Goal: Transaction & Acquisition: Purchase product/service

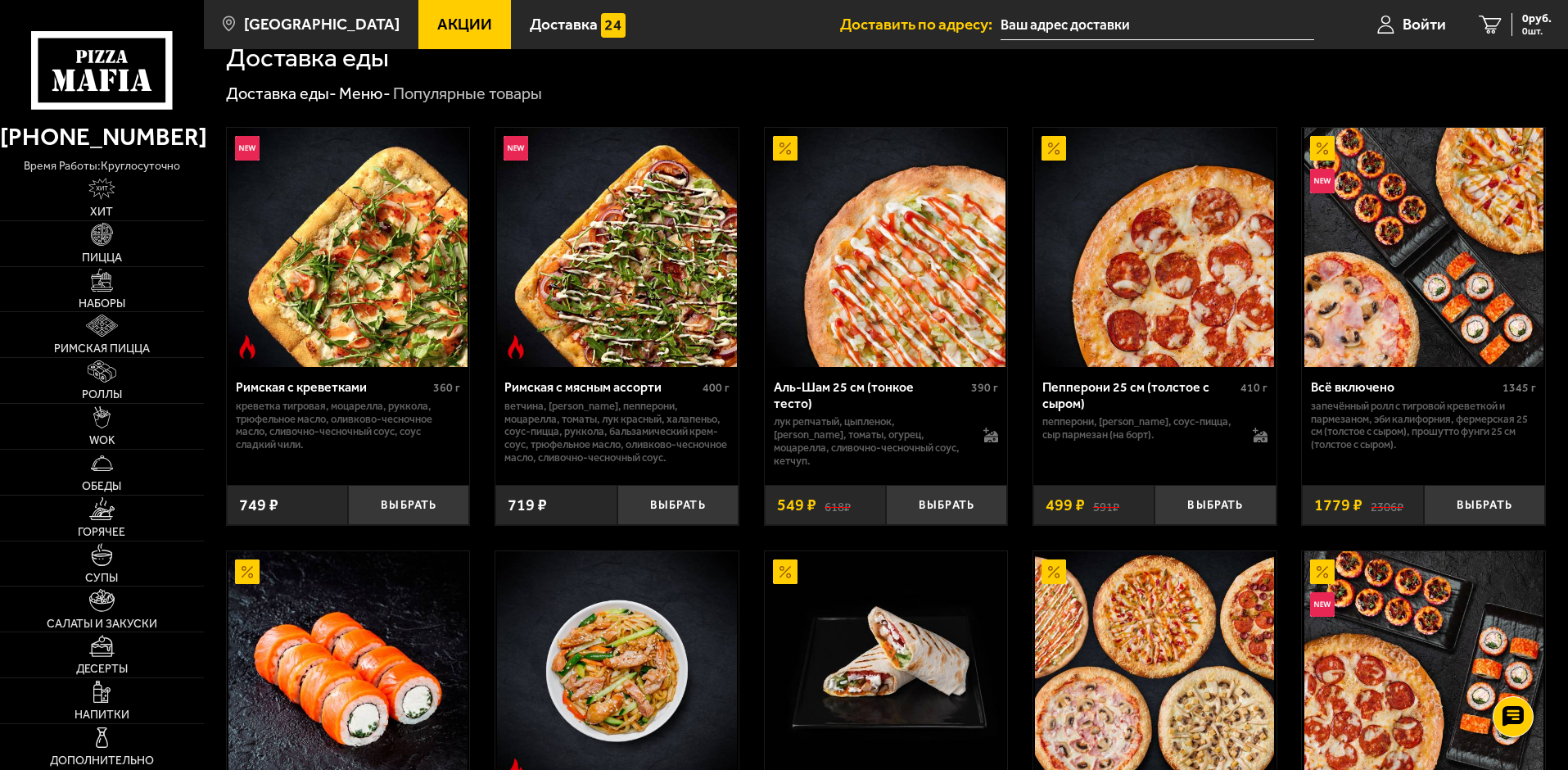
scroll to position [245, 0]
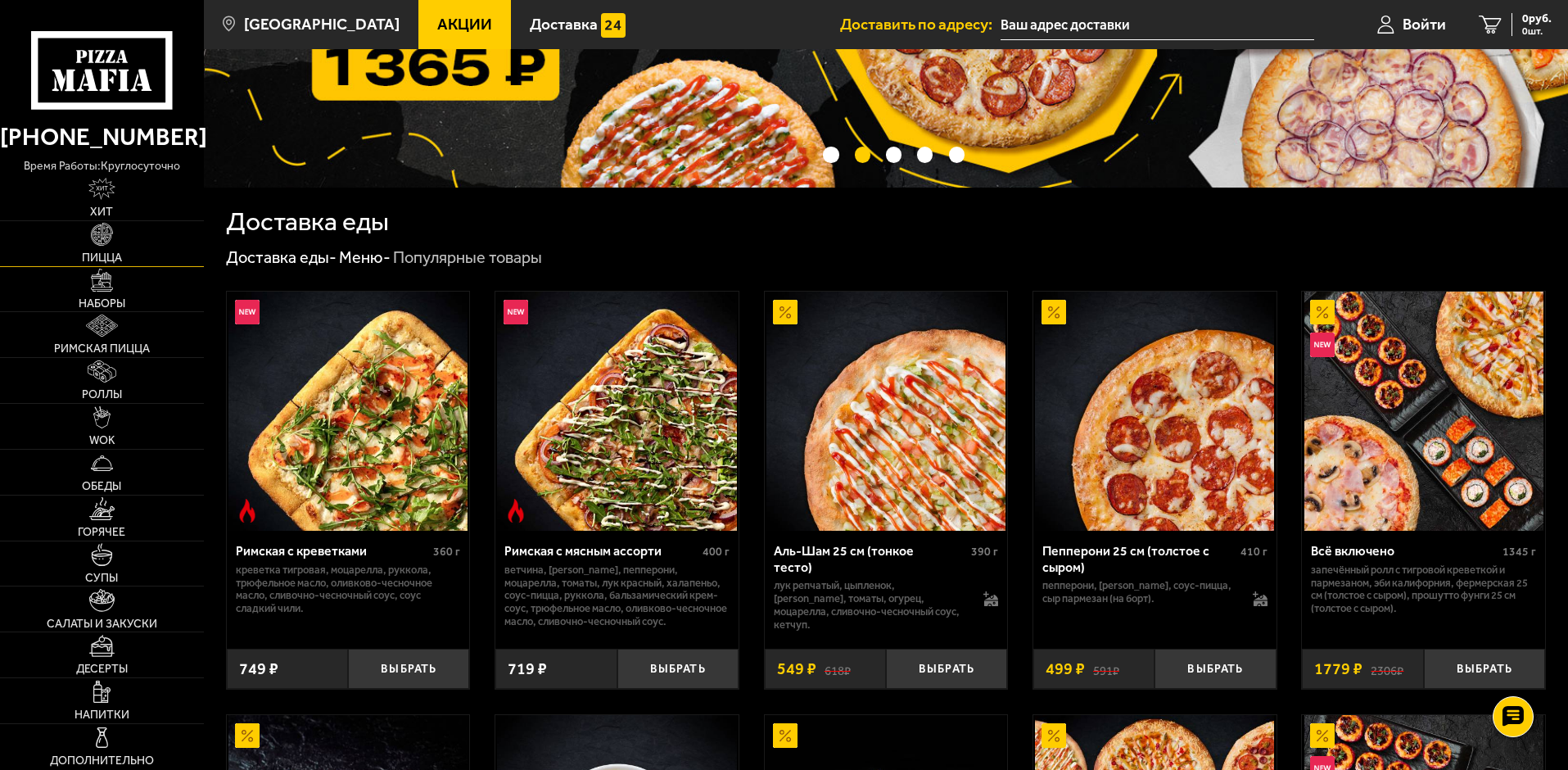
click at [109, 234] on img at bounding box center [102, 233] width 22 height 22
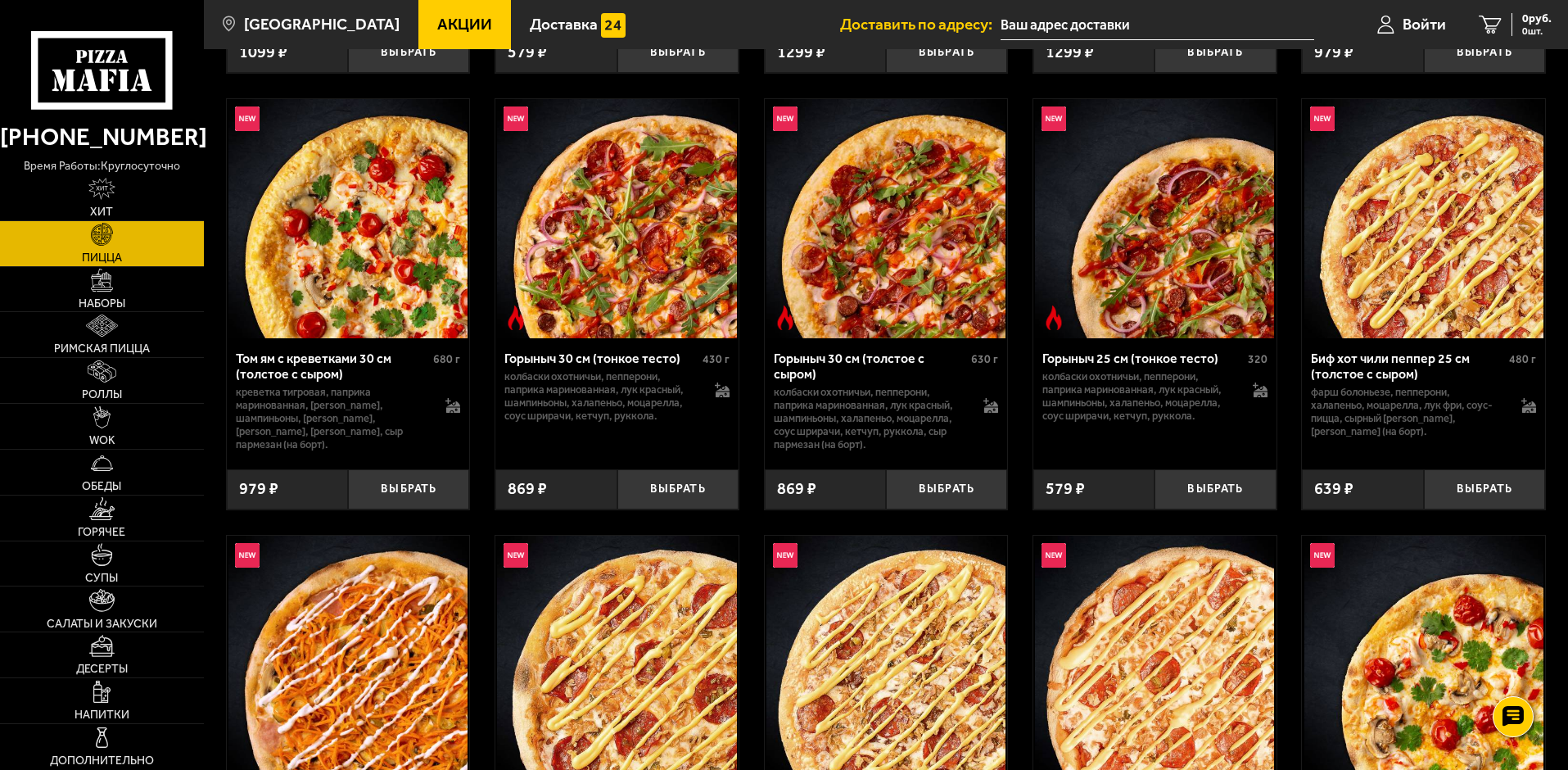
scroll to position [737, 0]
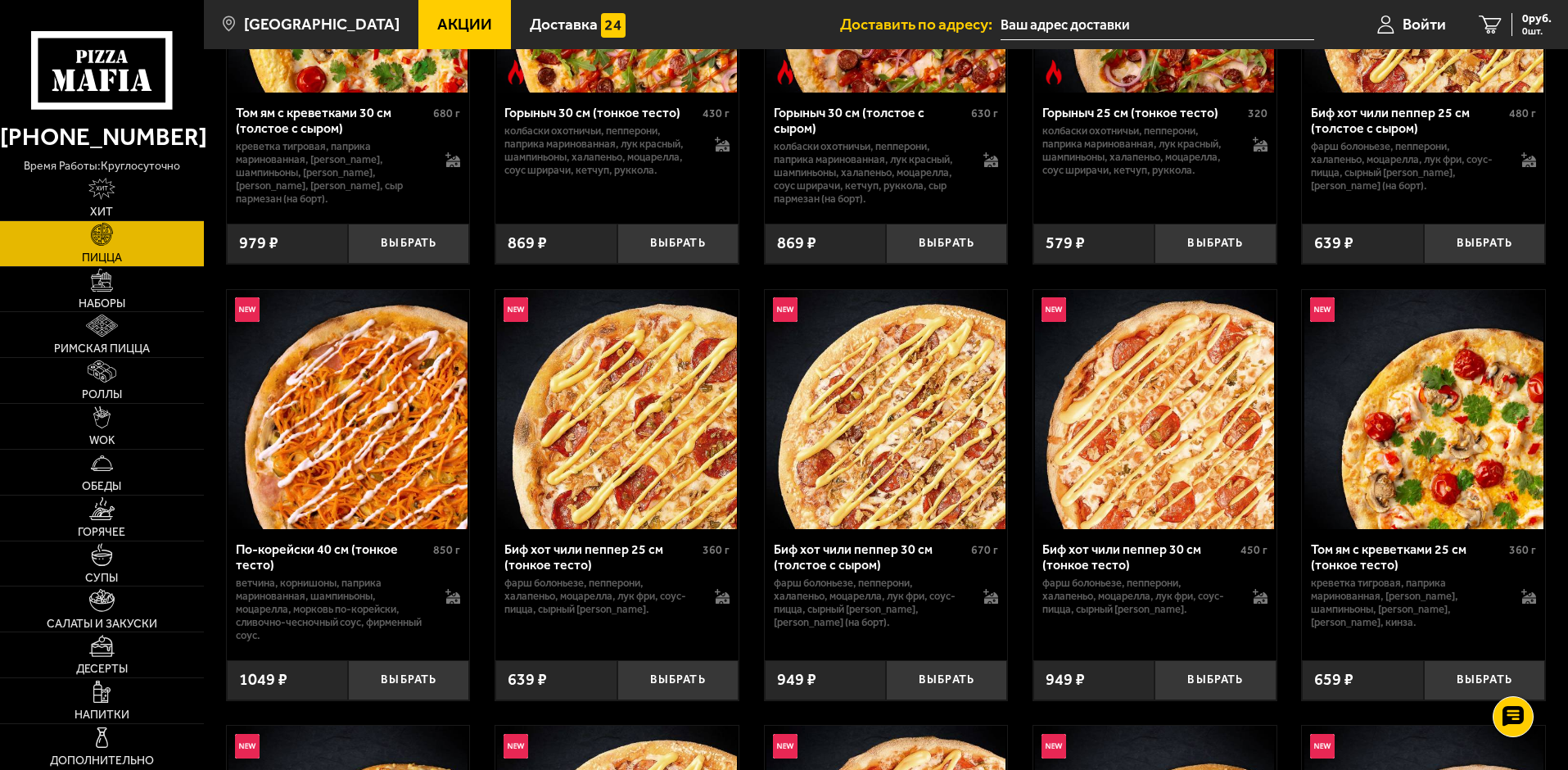
click at [332, 384] on img at bounding box center [348, 410] width 240 height 240
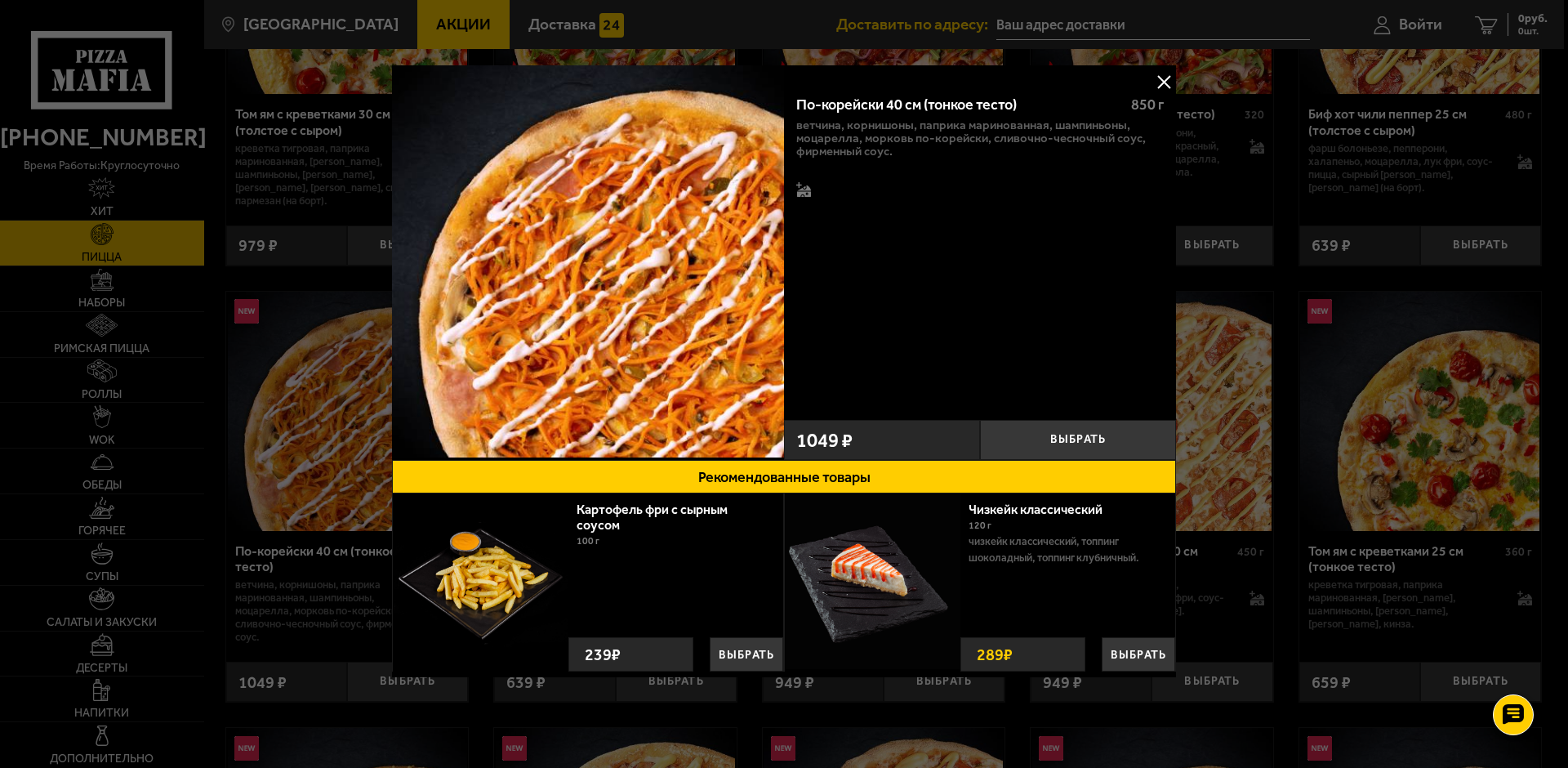
click at [1161, 81] on button at bounding box center [1164, 82] width 25 height 25
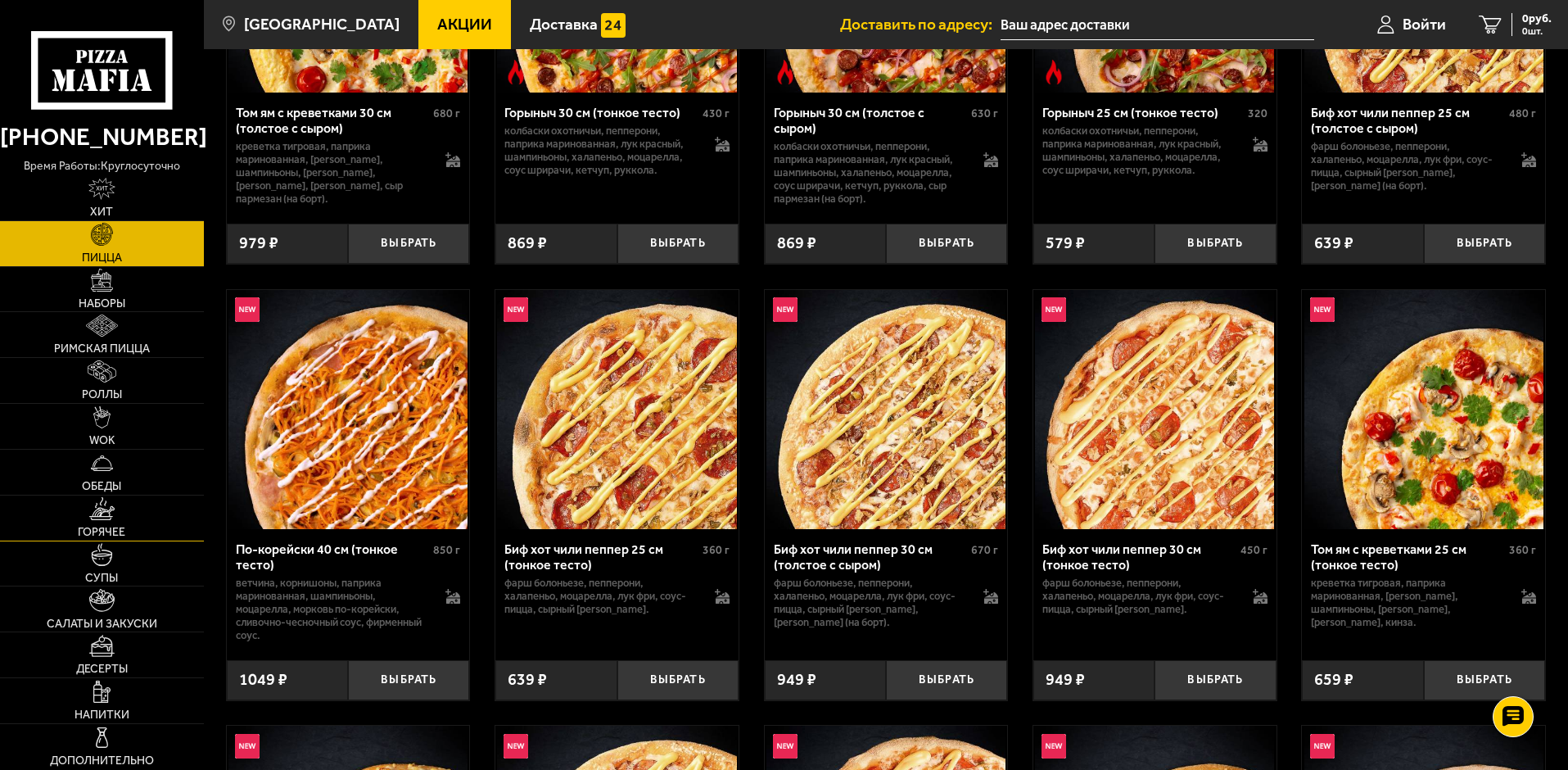
click at [98, 521] on link "Горячее" at bounding box center [102, 517] width 203 height 45
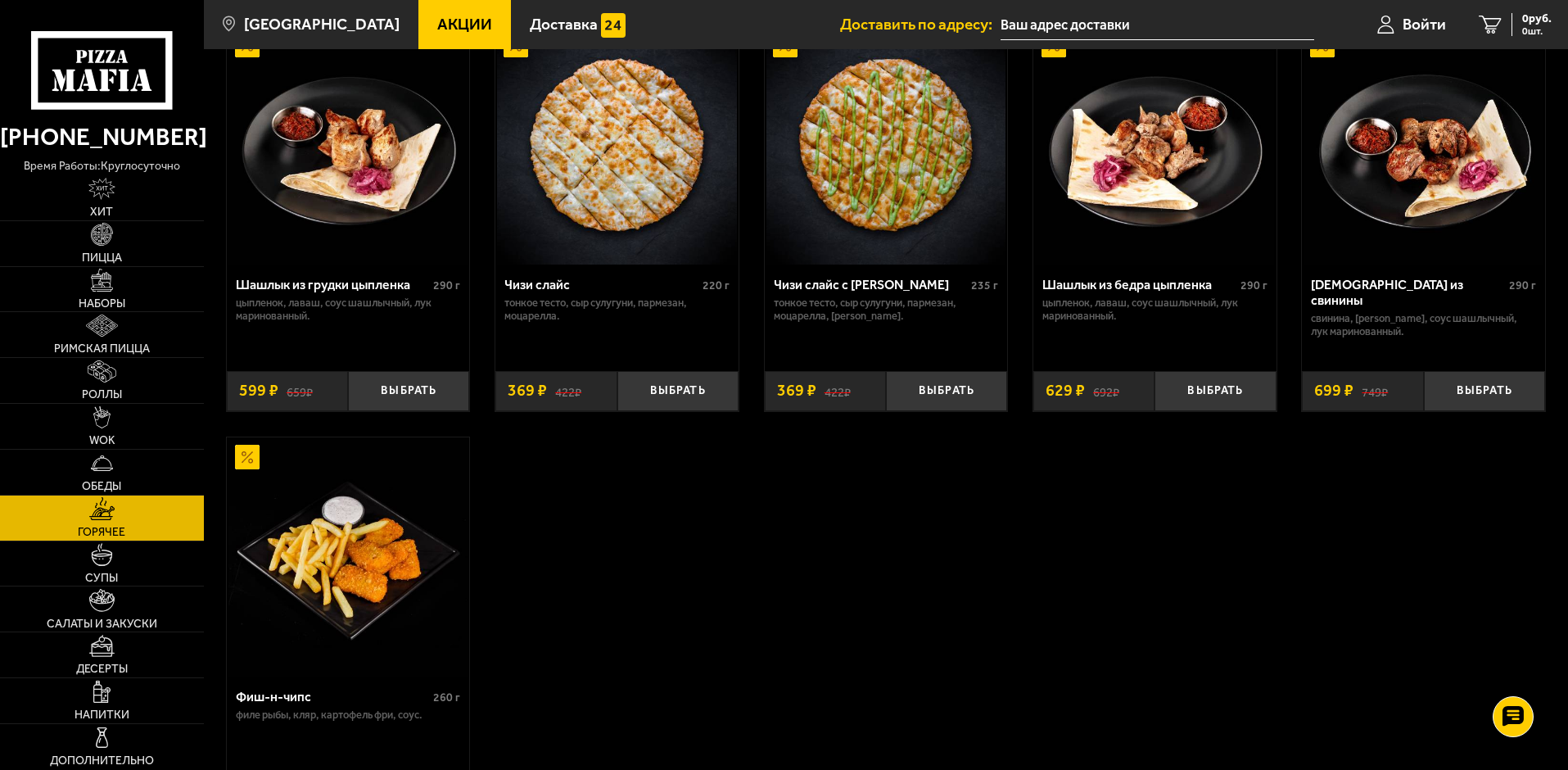
scroll to position [1146, 0]
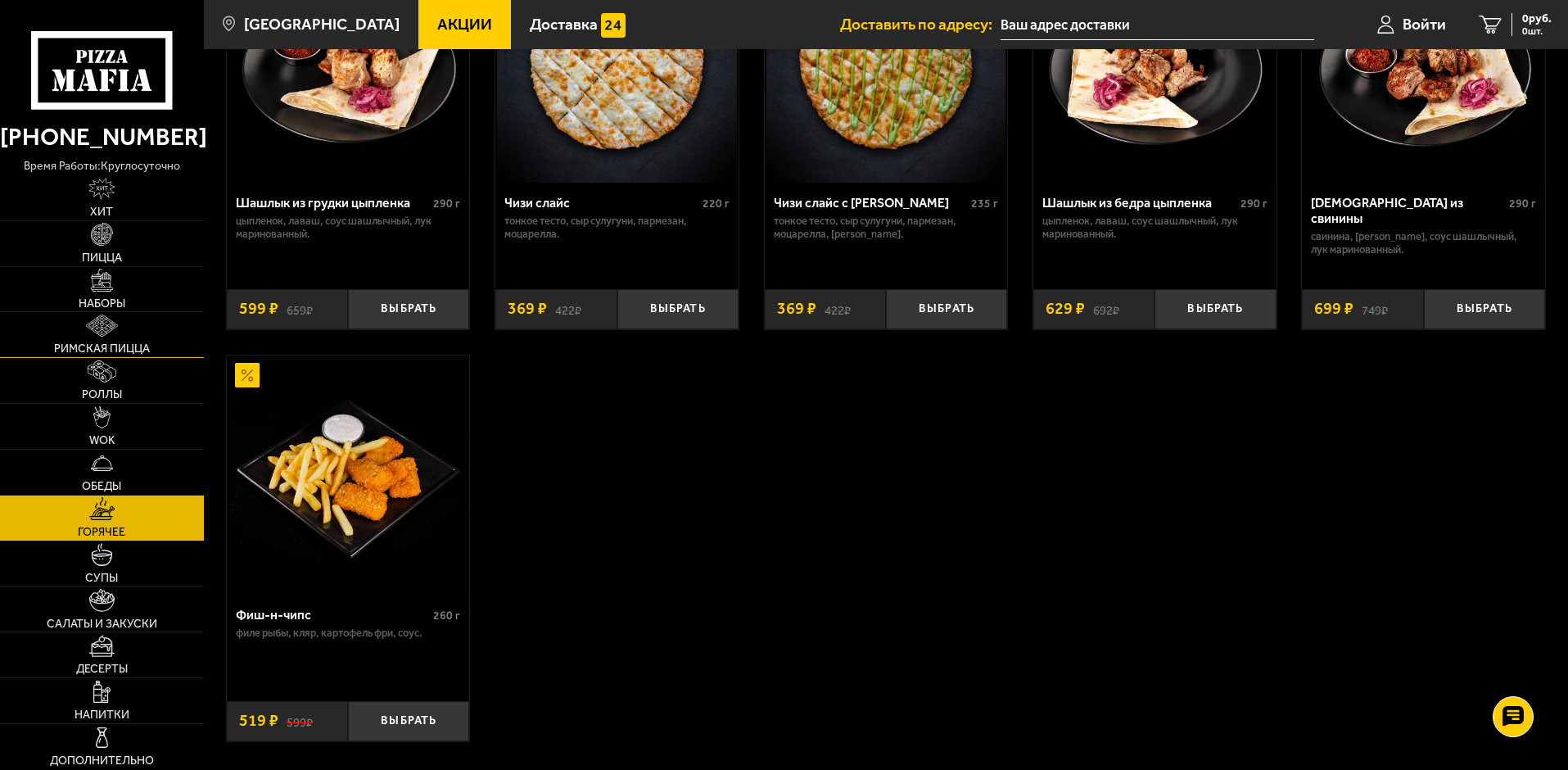
click at [167, 319] on link "Римская пицца" at bounding box center [102, 334] width 203 height 45
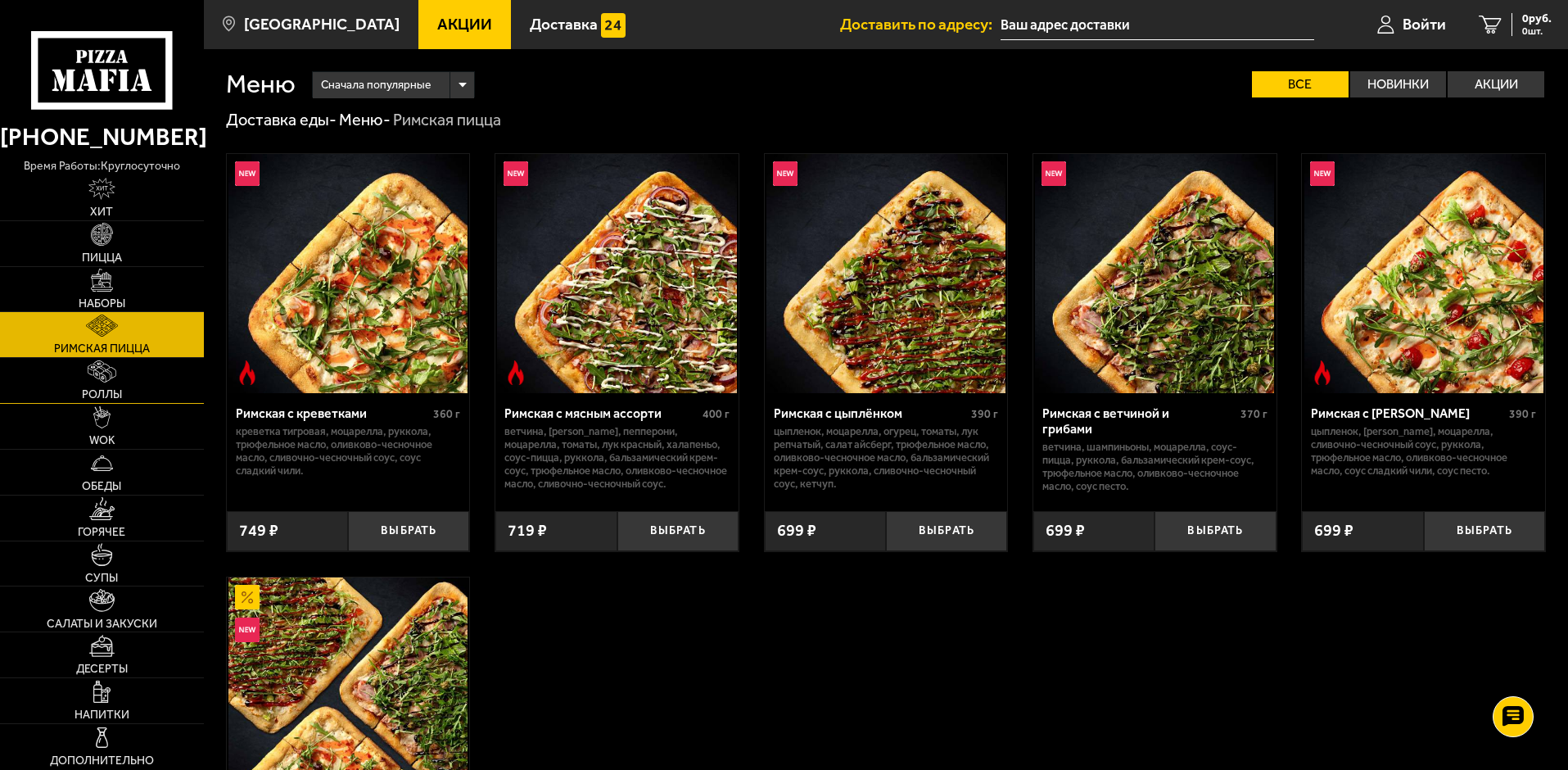
click at [98, 368] on img at bounding box center [102, 371] width 29 height 22
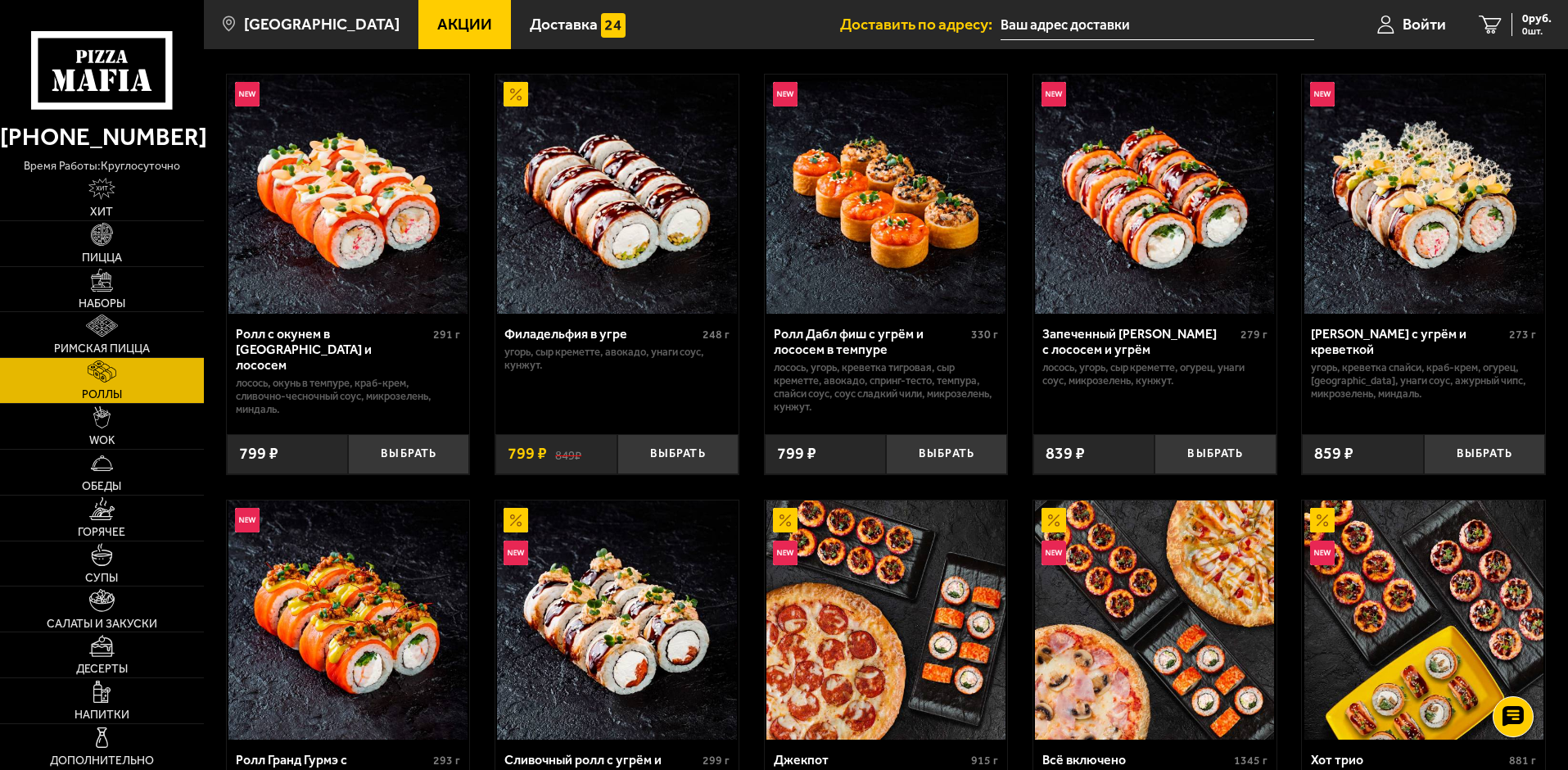
scroll to position [410, 0]
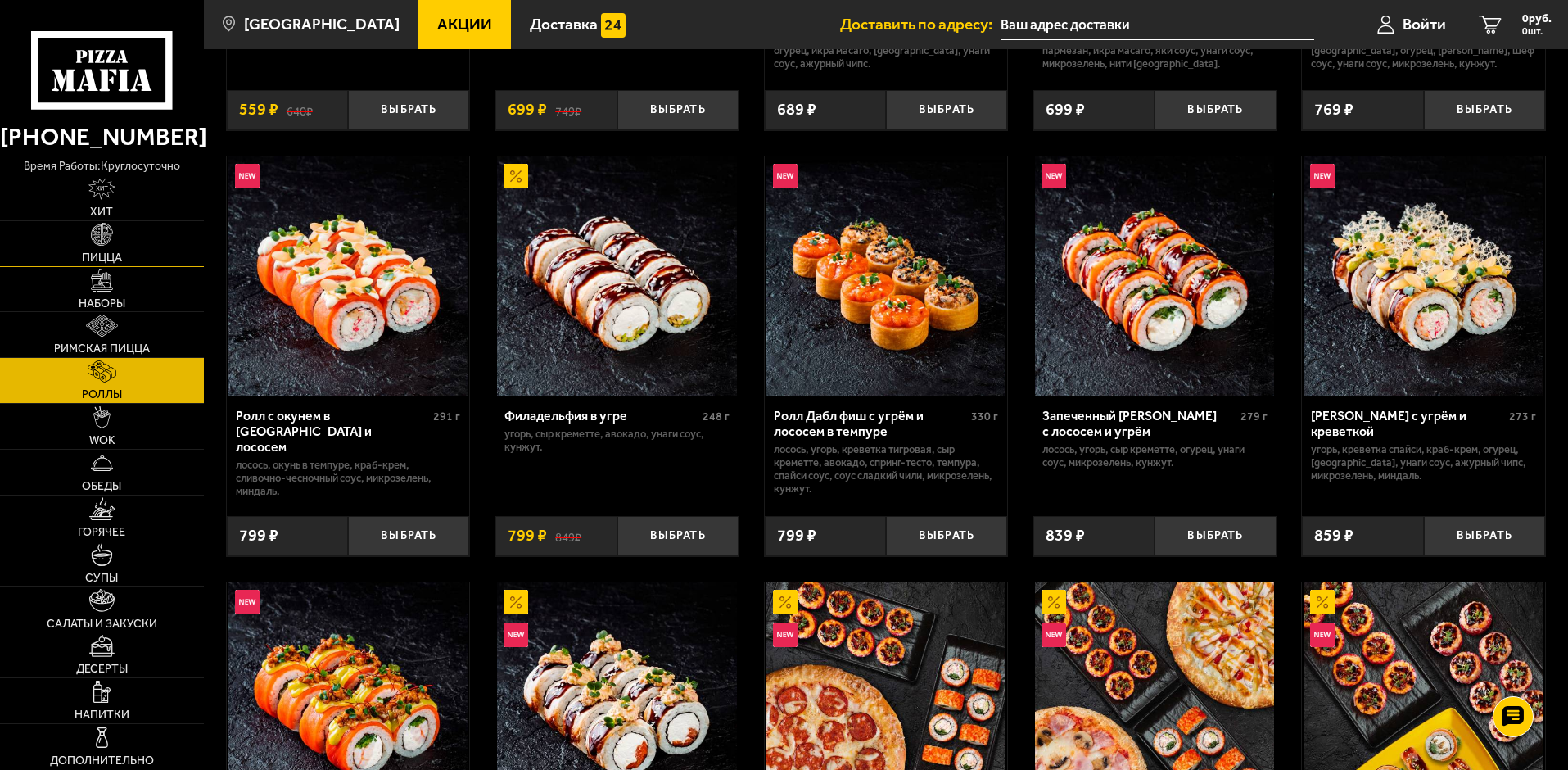
click at [101, 239] on img at bounding box center [102, 233] width 22 height 22
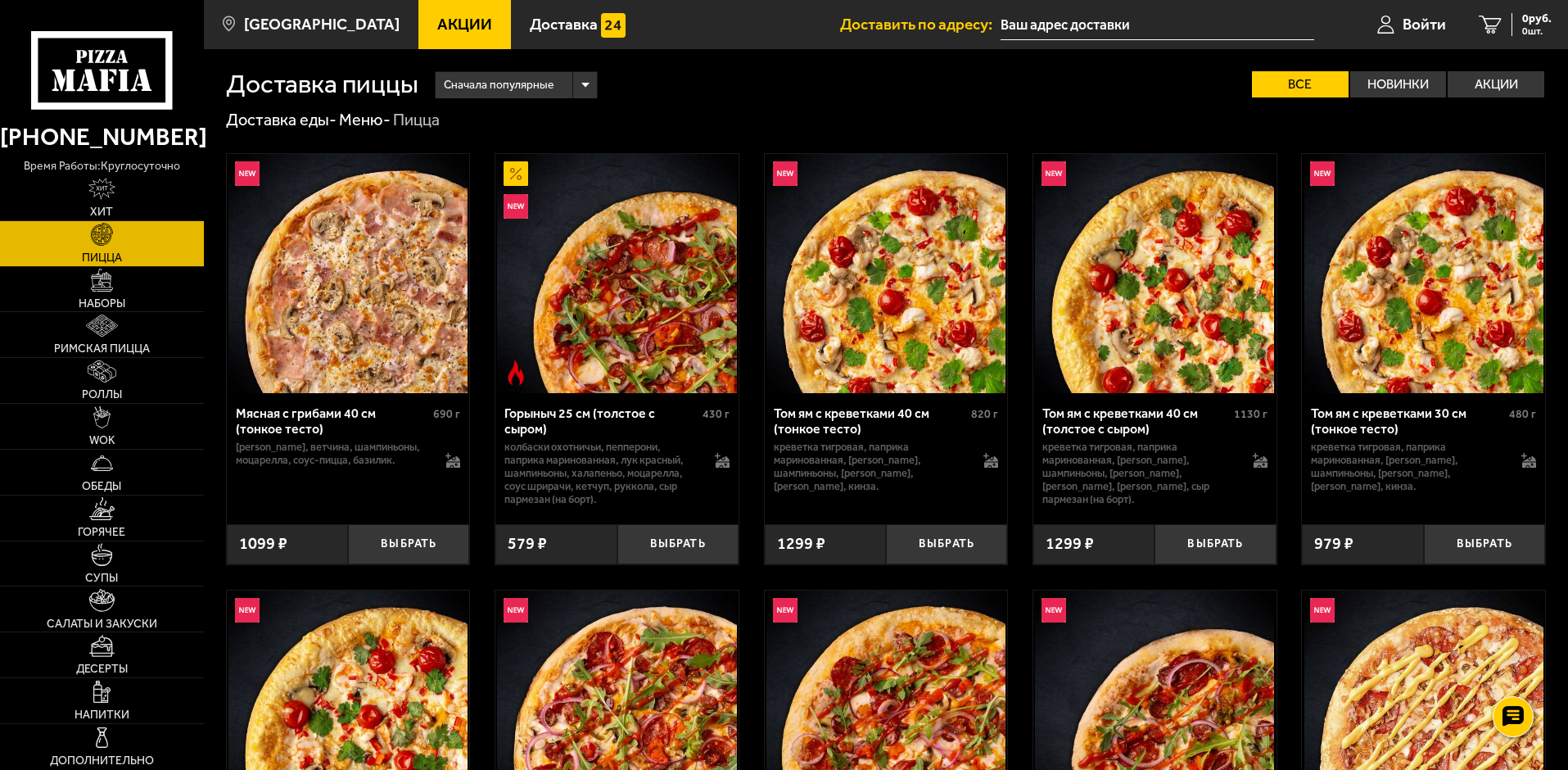
click at [629, 317] on img at bounding box center [617, 274] width 240 height 240
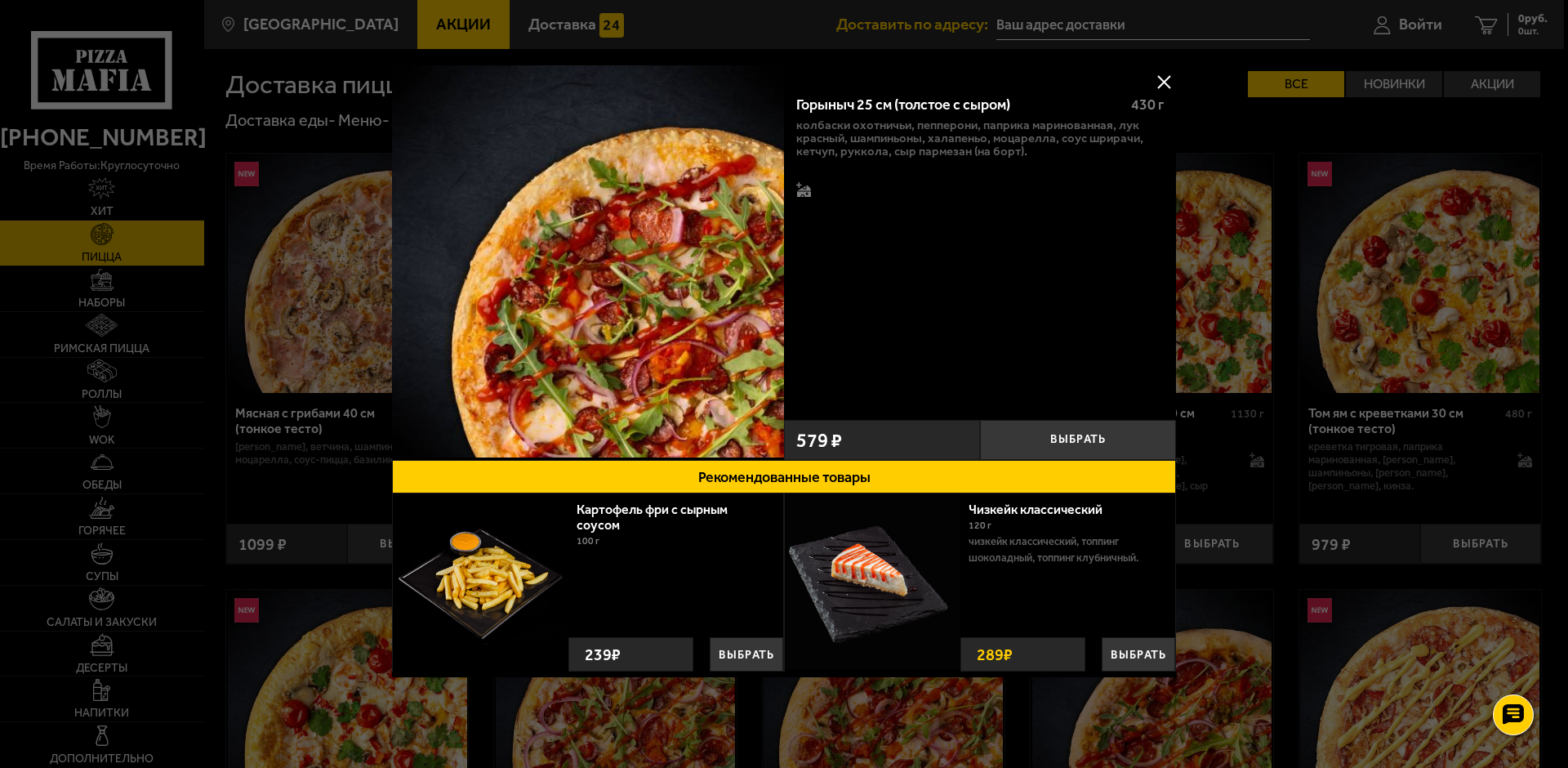
click at [650, 329] on img at bounding box center [587, 261] width 392 height 392
click at [450, 439] on img at bounding box center [587, 261] width 392 height 392
drag, startPoint x: 718, startPoint y: 225, endPoint x: 709, endPoint y: 232, distance: 11.4
click at [719, 225] on img at bounding box center [587, 261] width 392 height 392
click at [1161, 76] on button at bounding box center [1164, 82] width 25 height 25
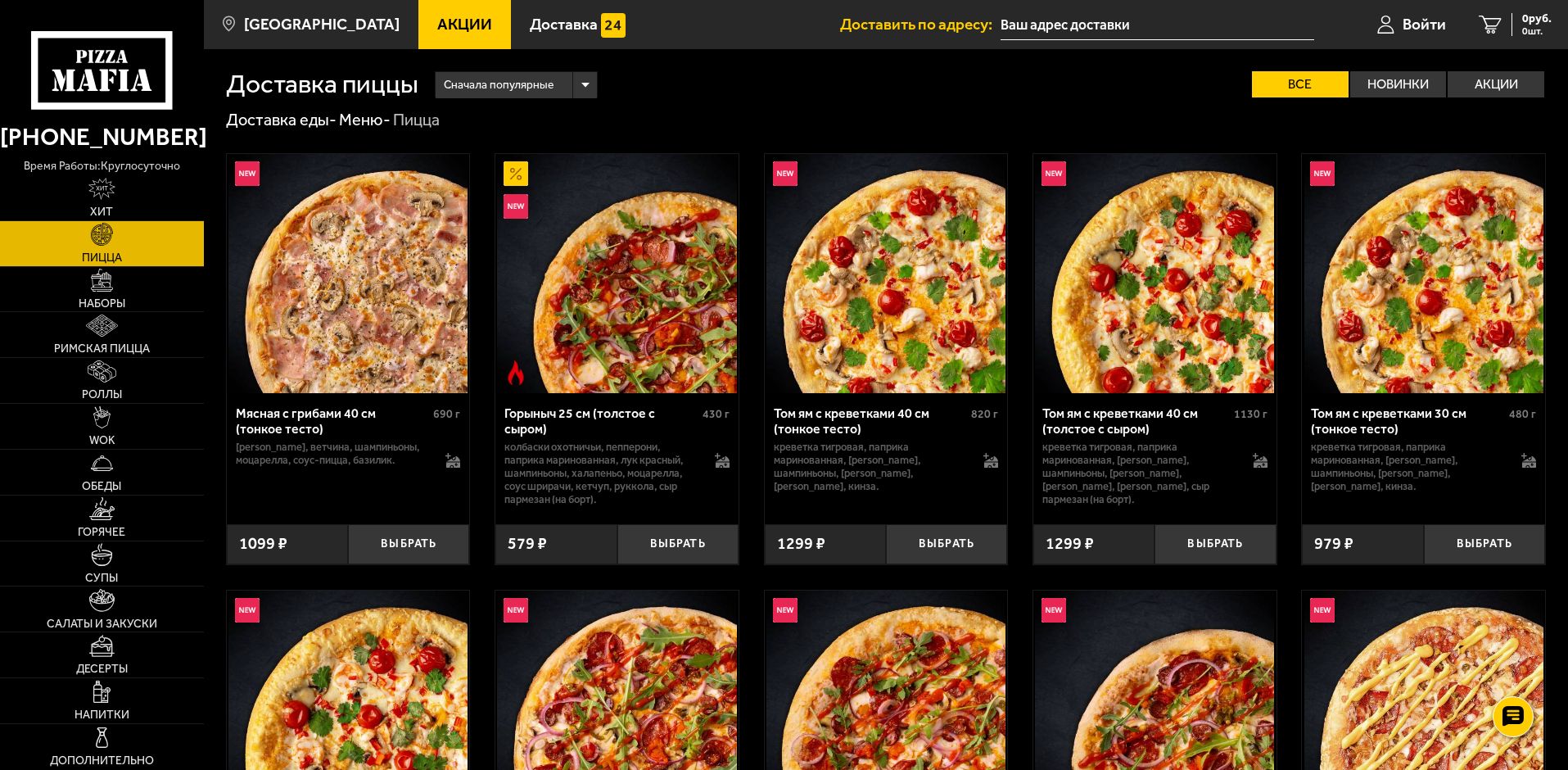
click at [599, 295] on img at bounding box center [617, 274] width 240 height 240
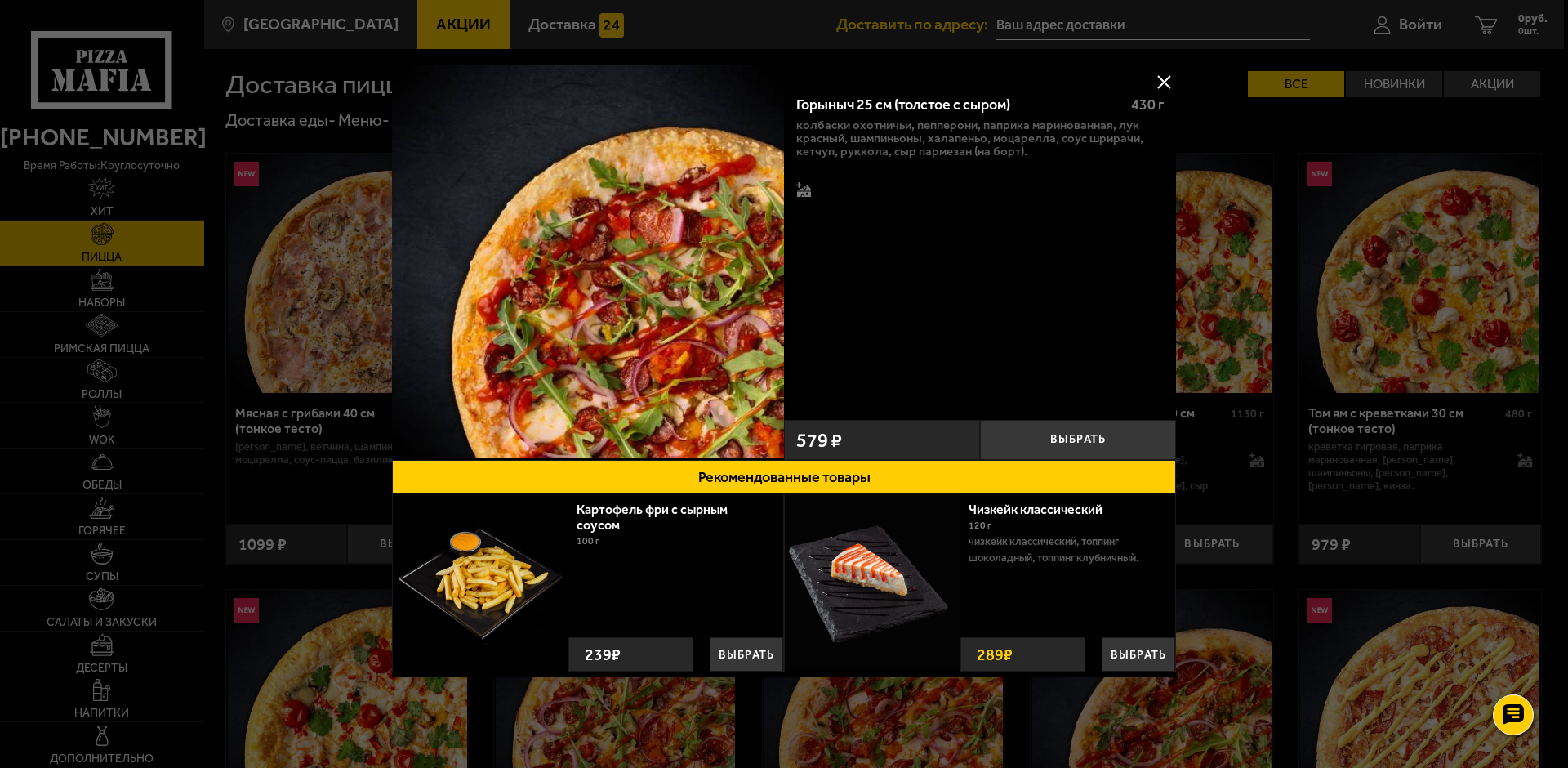
click at [444, 433] on img at bounding box center [587, 261] width 392 height 392
click at [717, 318] on img at bounding box center [587, 261] width 392 height 392
click at [716, 318] on img at bounding box center [587, 261] width 392 height 392
click at [1024, 119] on p "колбаски Охотничьи, пепперони, паприка маринованная, лук красный, шампиньоны, х…" at bounding box center [980, 137] width 368 height 39
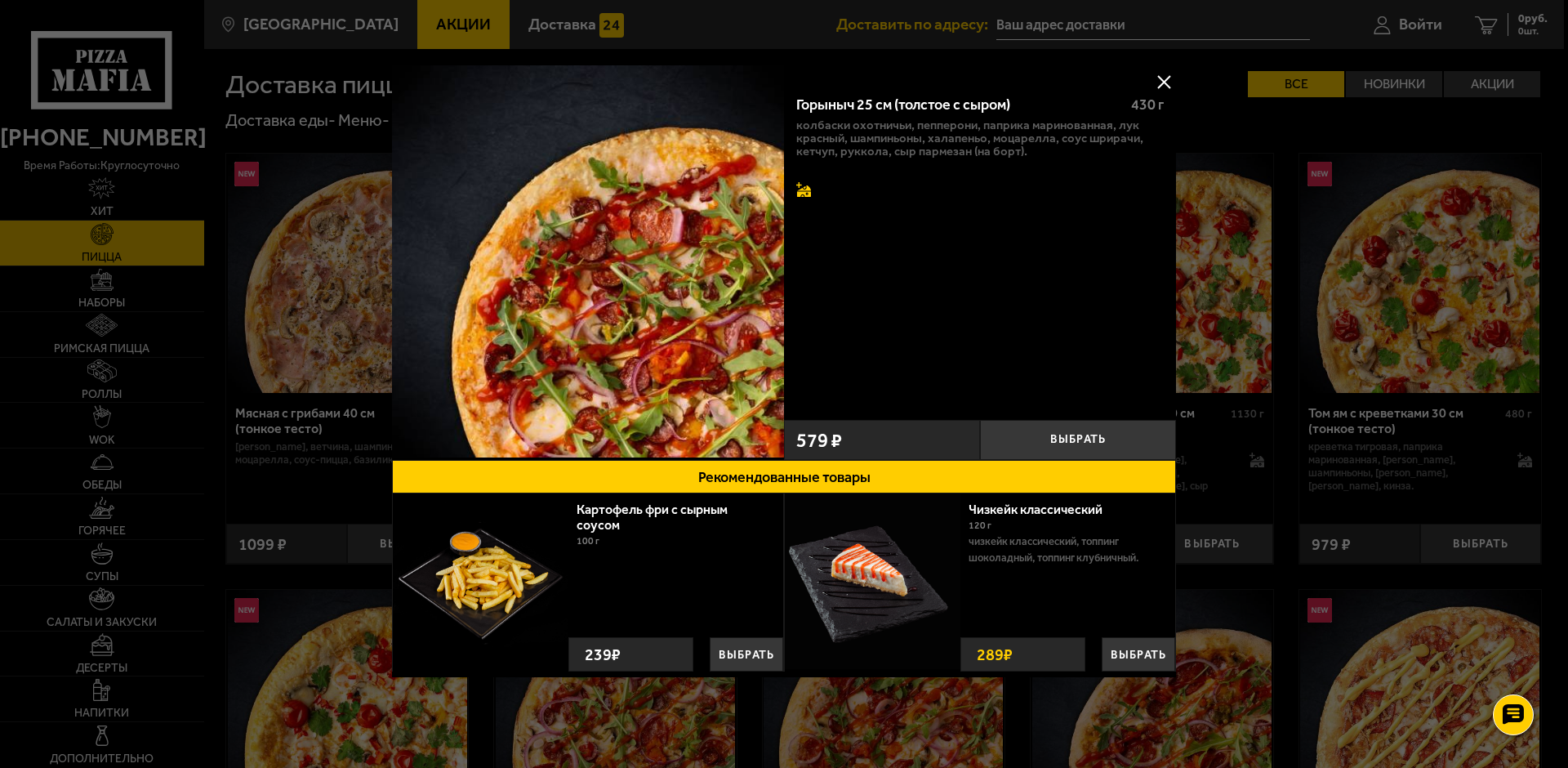
click at [804, 190] on icon at bounding box center [804, 192] width 14 height 11
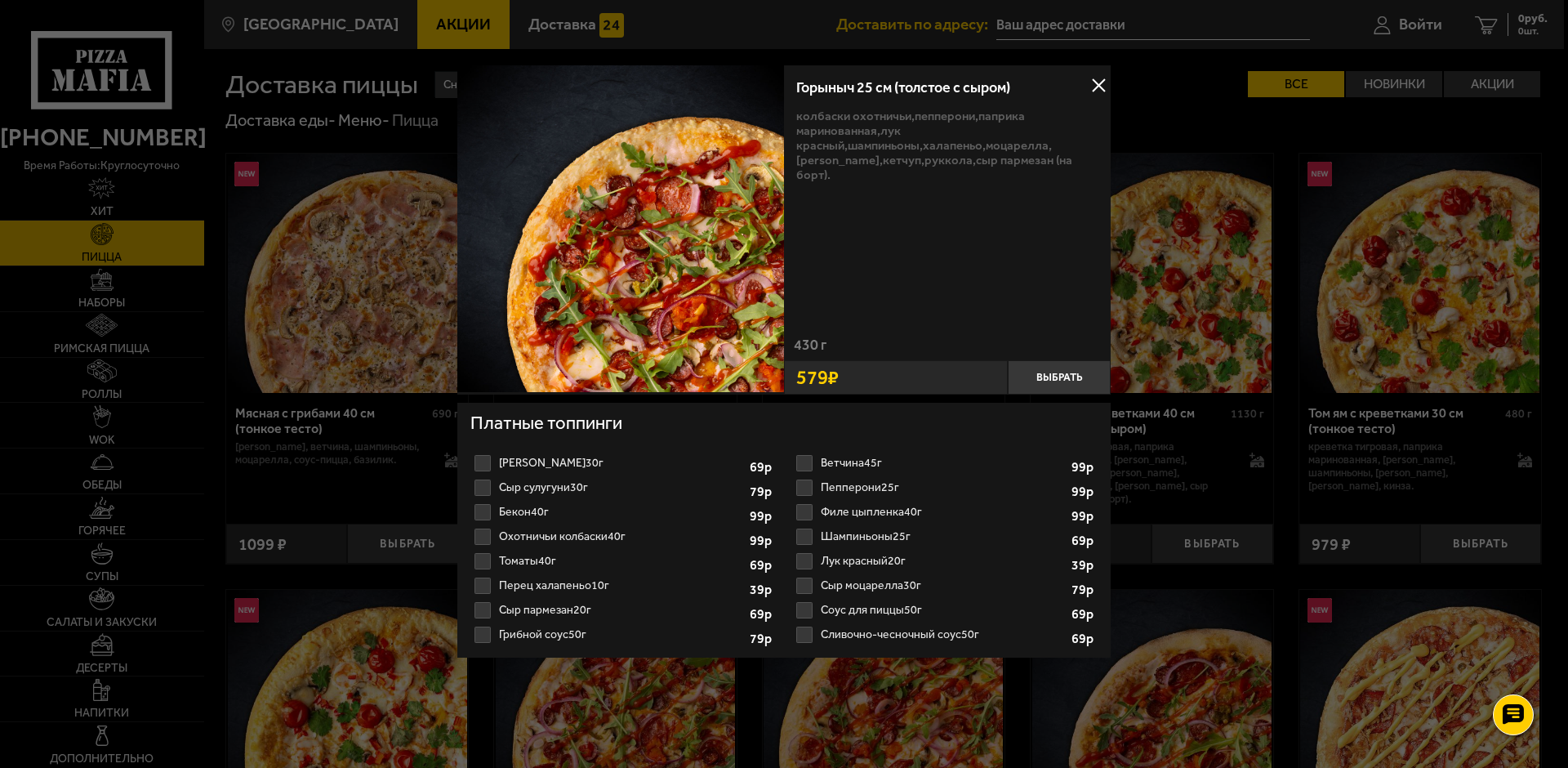
click at [1097, 82] on button at bounding box center [1099, 86] width 25 height 25
